Goal: Task Accomplishment & Management: Use online tool/utility

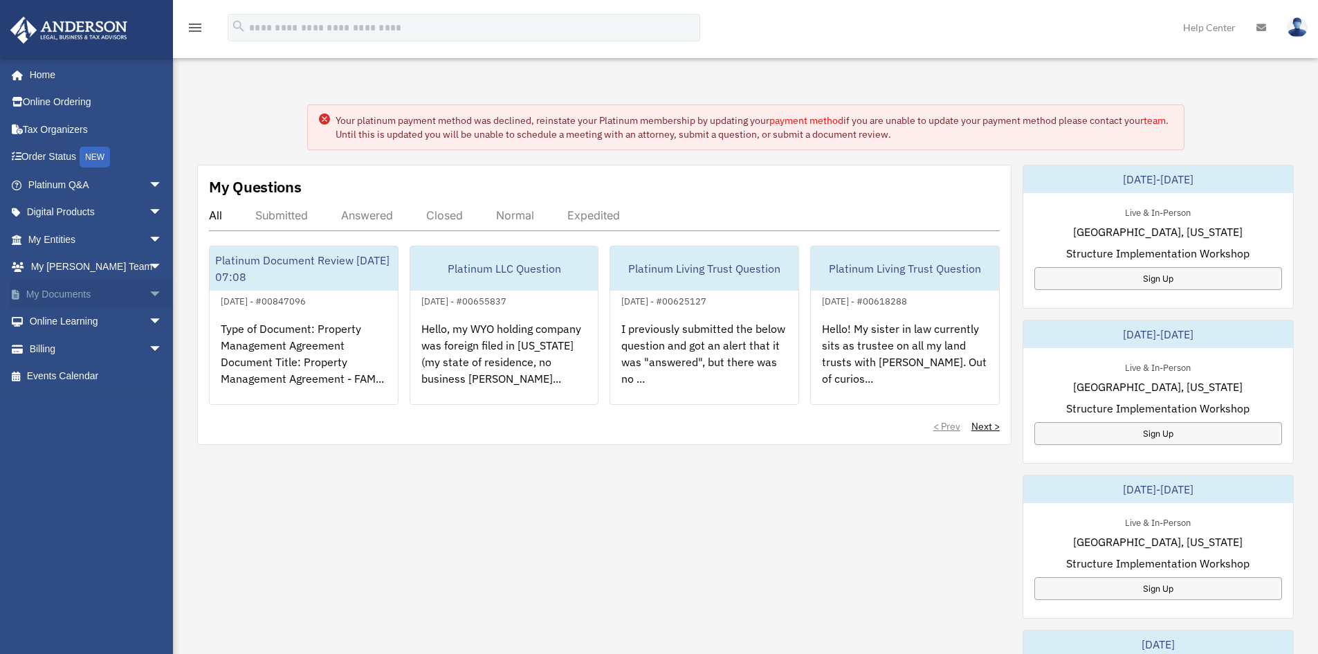
click at [149, 289] on span "arrow_drop_down" at bounding box center [163, 294] width 28 height 28
click at [128, 316] on link "Box" at bounding box center [101, 322] width 164 height 28
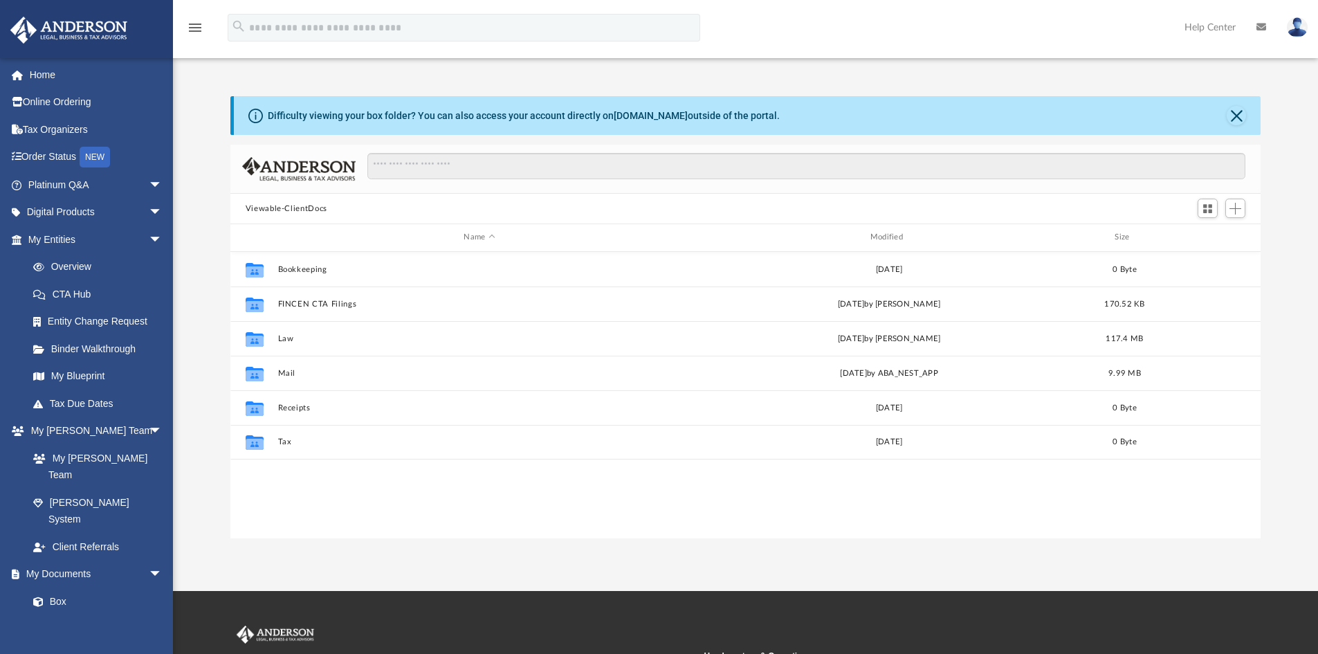
scroll to position [304, 1020]
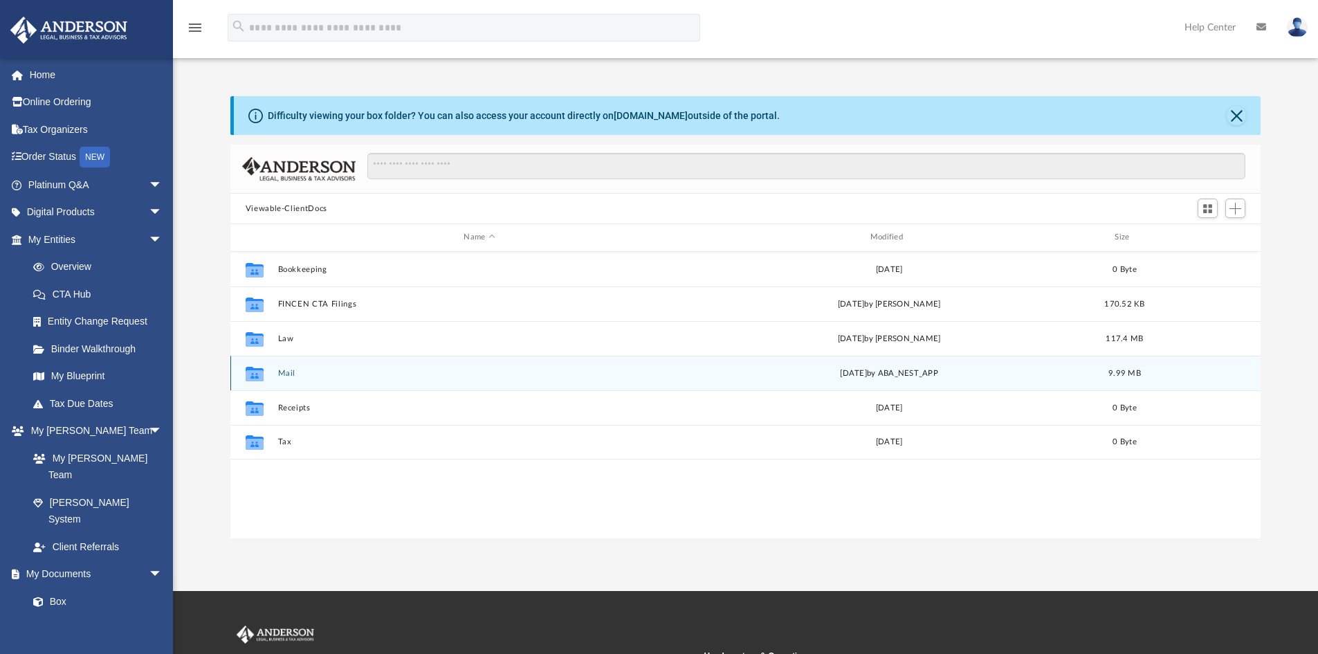
click at [285, 372] on button "Mail" at bounding box center [479, 373] width 403 height 9
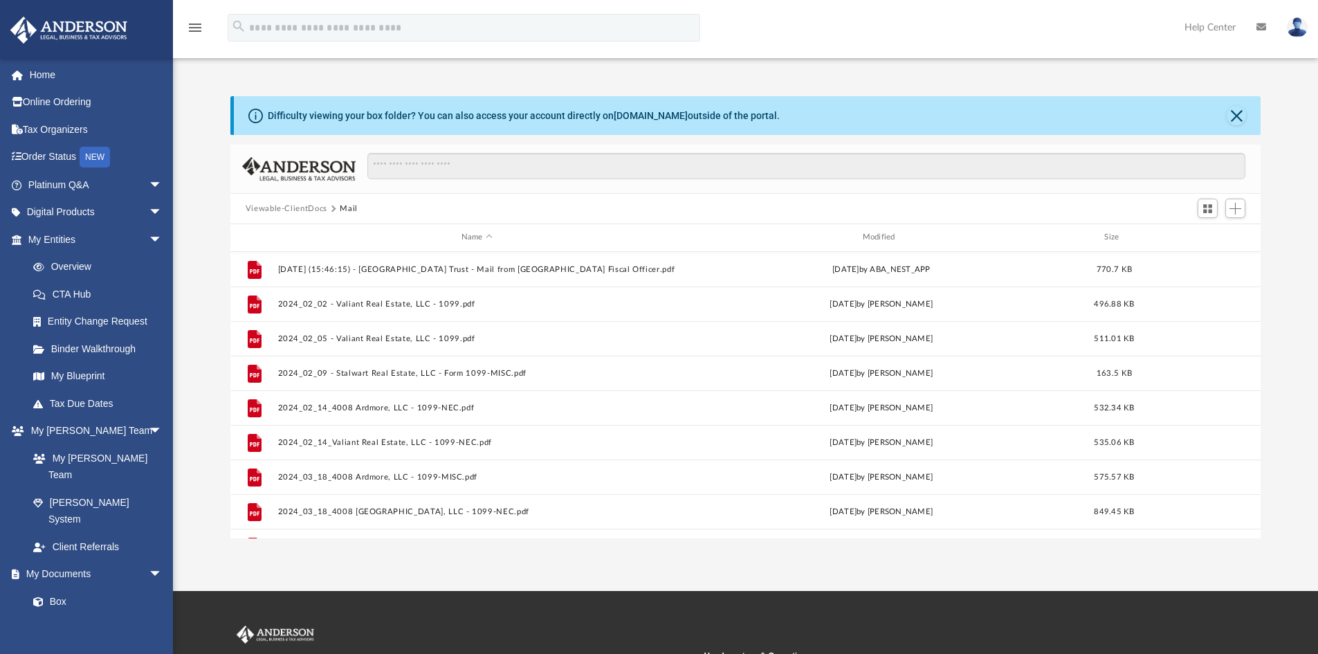
click at [881, 230] on div "Name Modified Size" at bounding box center [745, 238] width 1031 height 28
click at [879, 235] on div "Modified" at bounding box center [881, 237] width 399 height 12
click at [878, 241] on div "Modified" at bounding box center [881, 237] width 399 height 12
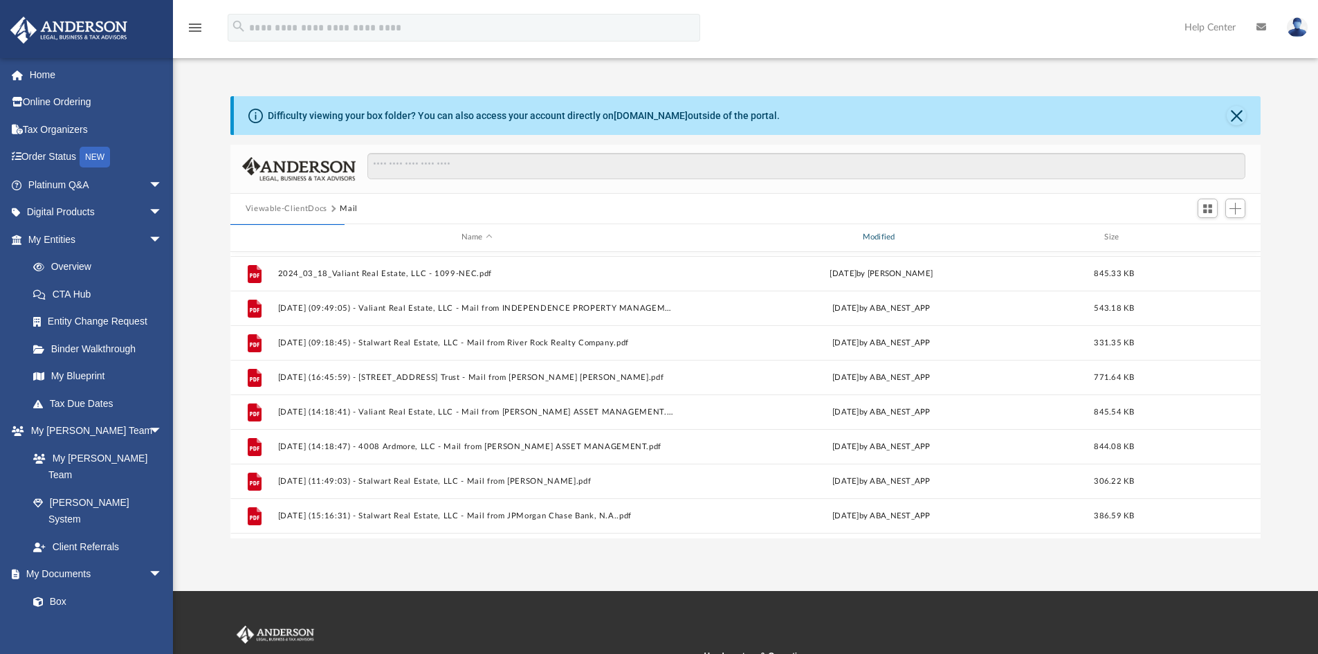
scroll to position [336, 0]
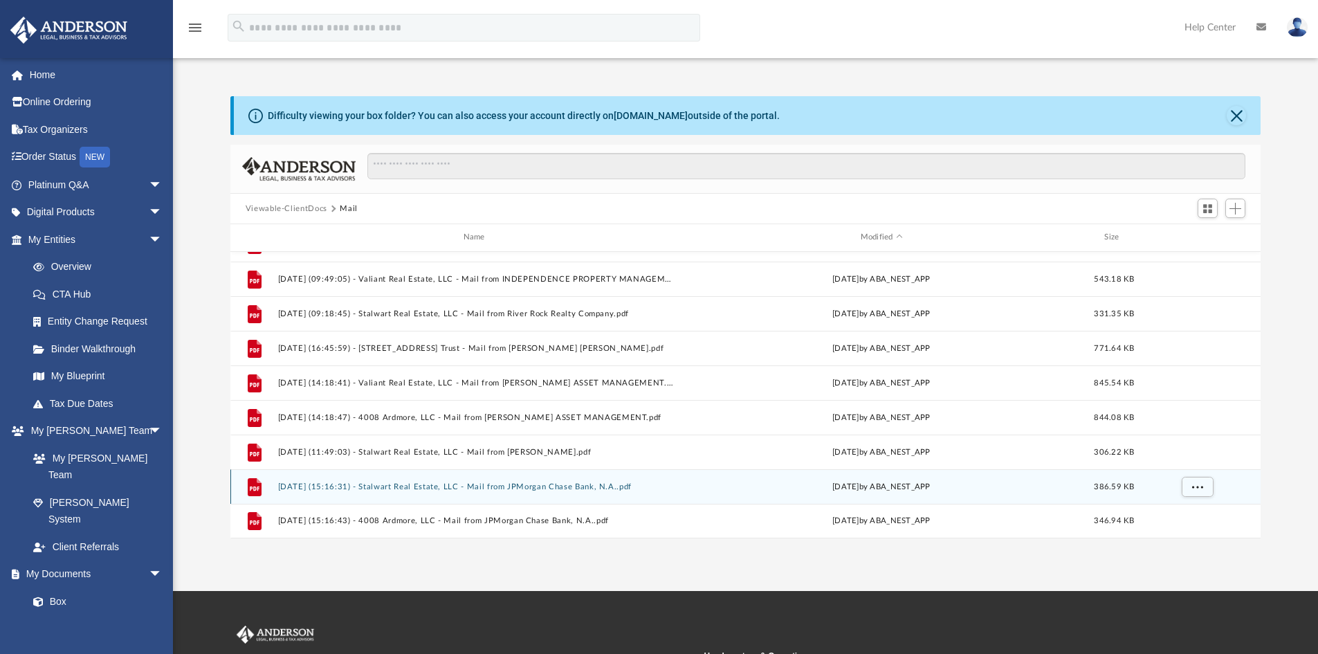
click at [545, 483] on button "2025.08.11 (15:16:31) - Stalwart Real Estate, LLC - Mail from JPMorgan Chase Ba…" at bounding box center [477, 486] width 399 height 9
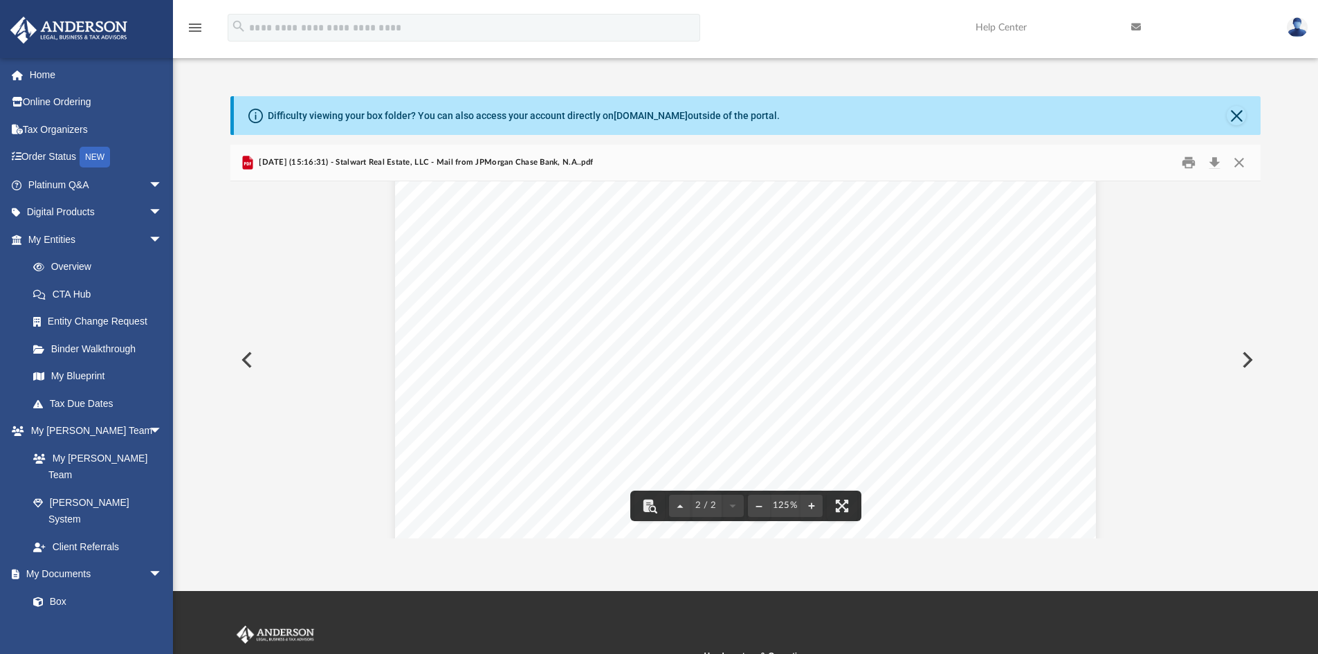
scroll to position [1482, 0]
click at [1244, 358] on button "Preview" at bounding box center [1246, 359] width 30 height 39
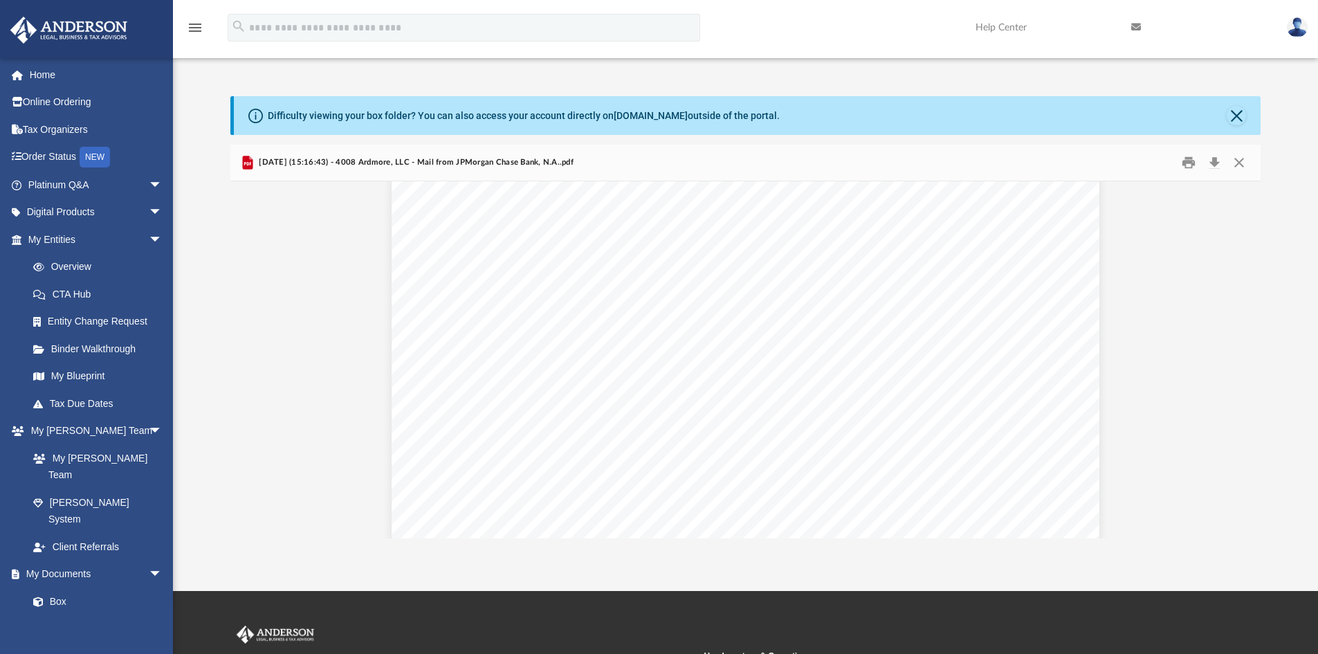
scroll to position [1138, 0]
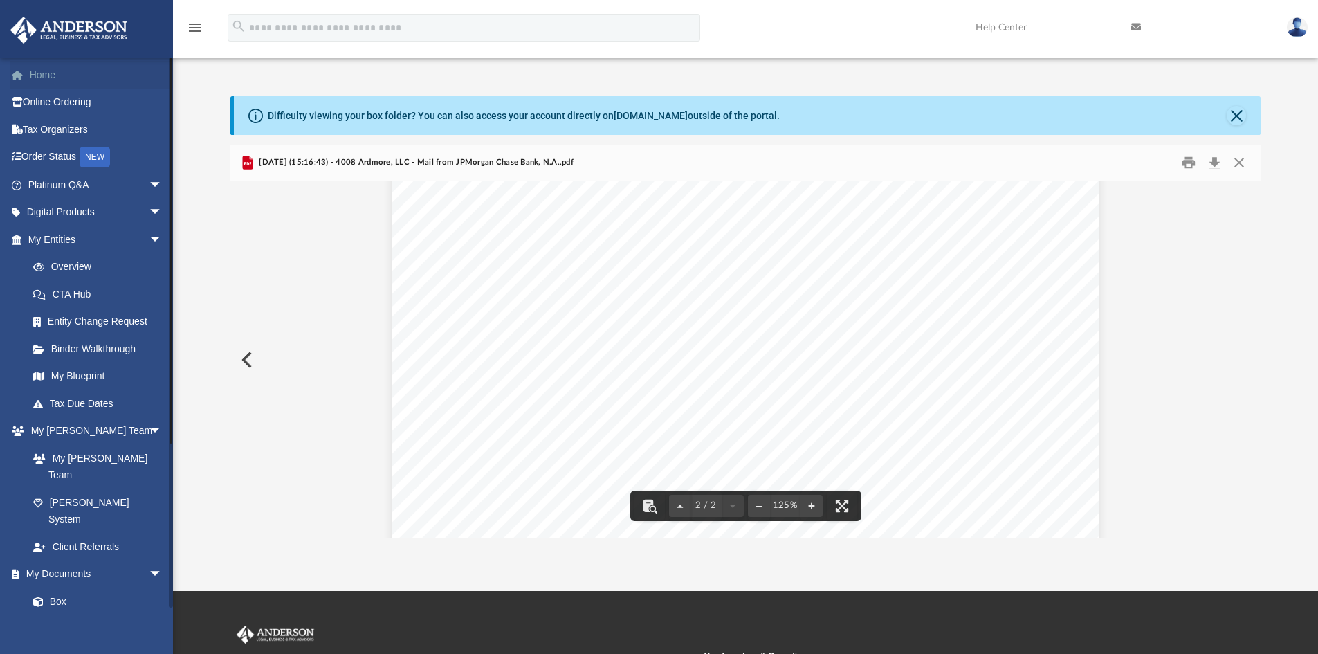
click at [49, 71] on link "Home" at bounding box center [97, 75] width 174 height 28
